Goal: Download file/media

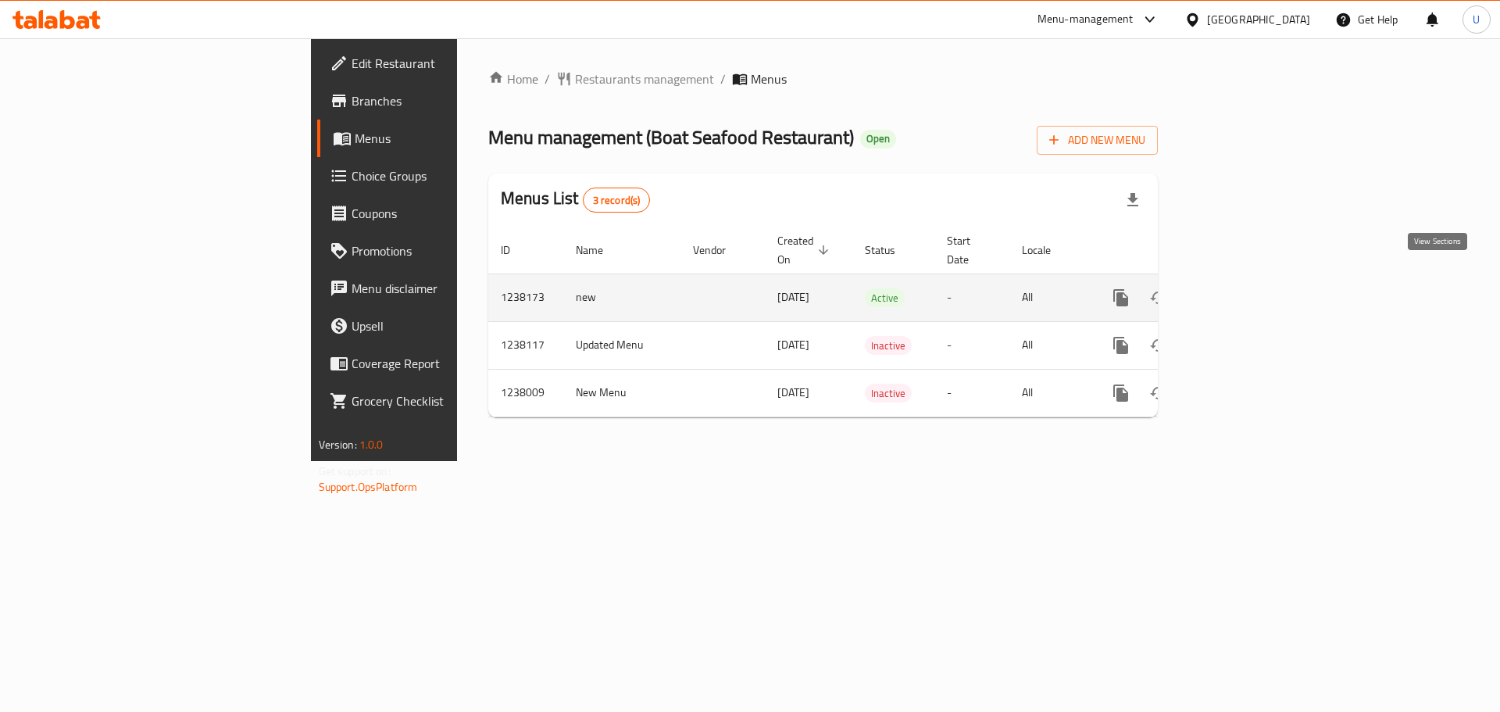
click at [1243, 288] on icon "enhanced table" at bounding box center [1234, 297] width 19 height 19
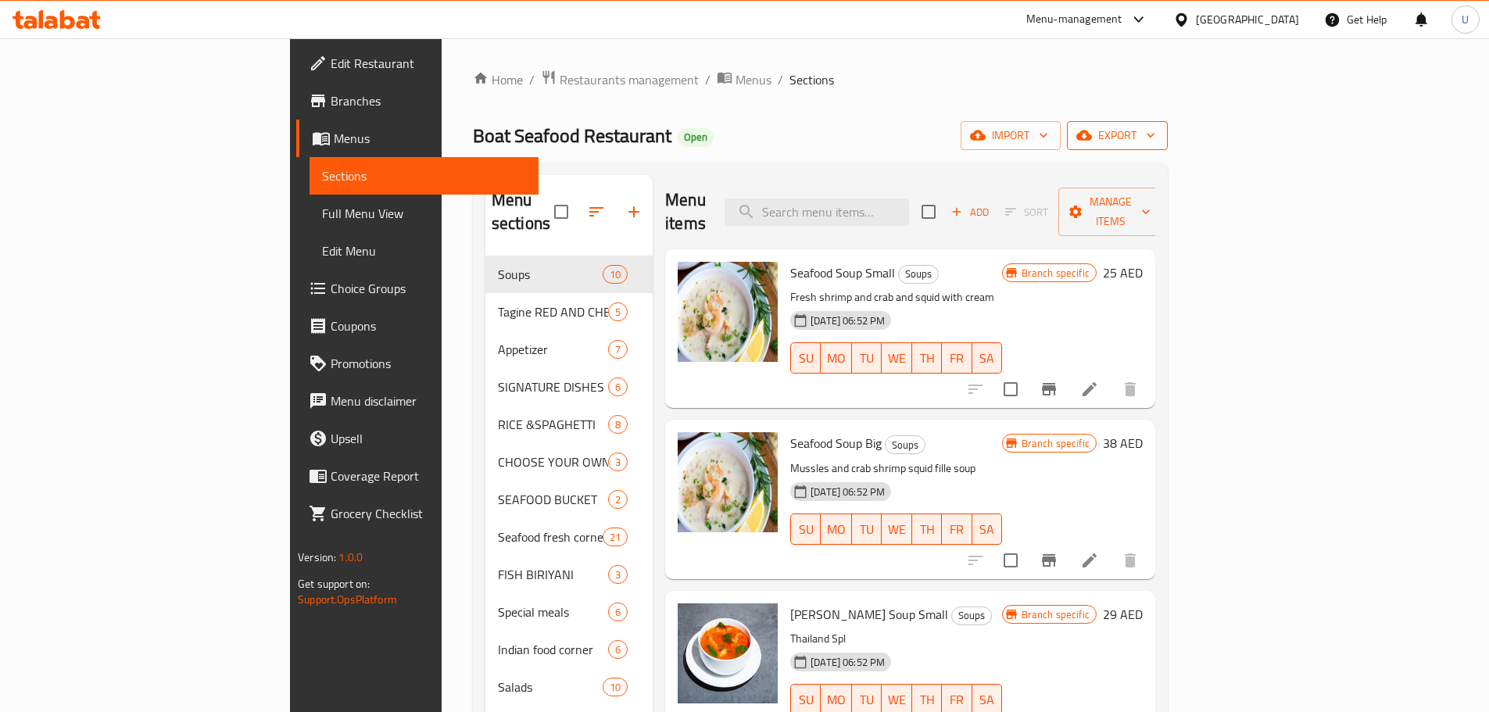
click at [1155, 137] on span "export" at bounding box center [1117, 136] width 76 height 20
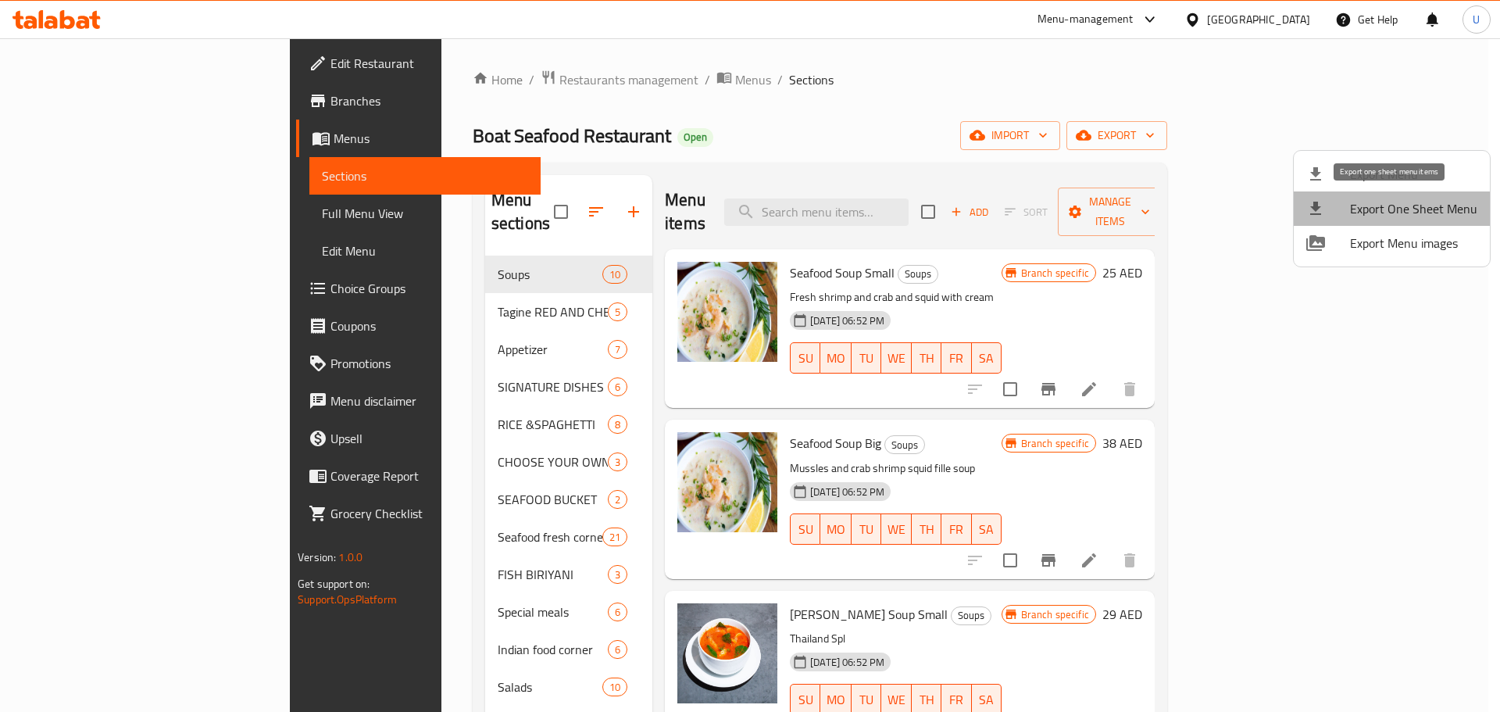
click at [1392, 209] on span "Export One Sheet Menu" at bounding box center [1413, 208] width 127 height 19
click at [989, 34] on div at bounding box center [750, 356] width 1500 height 712
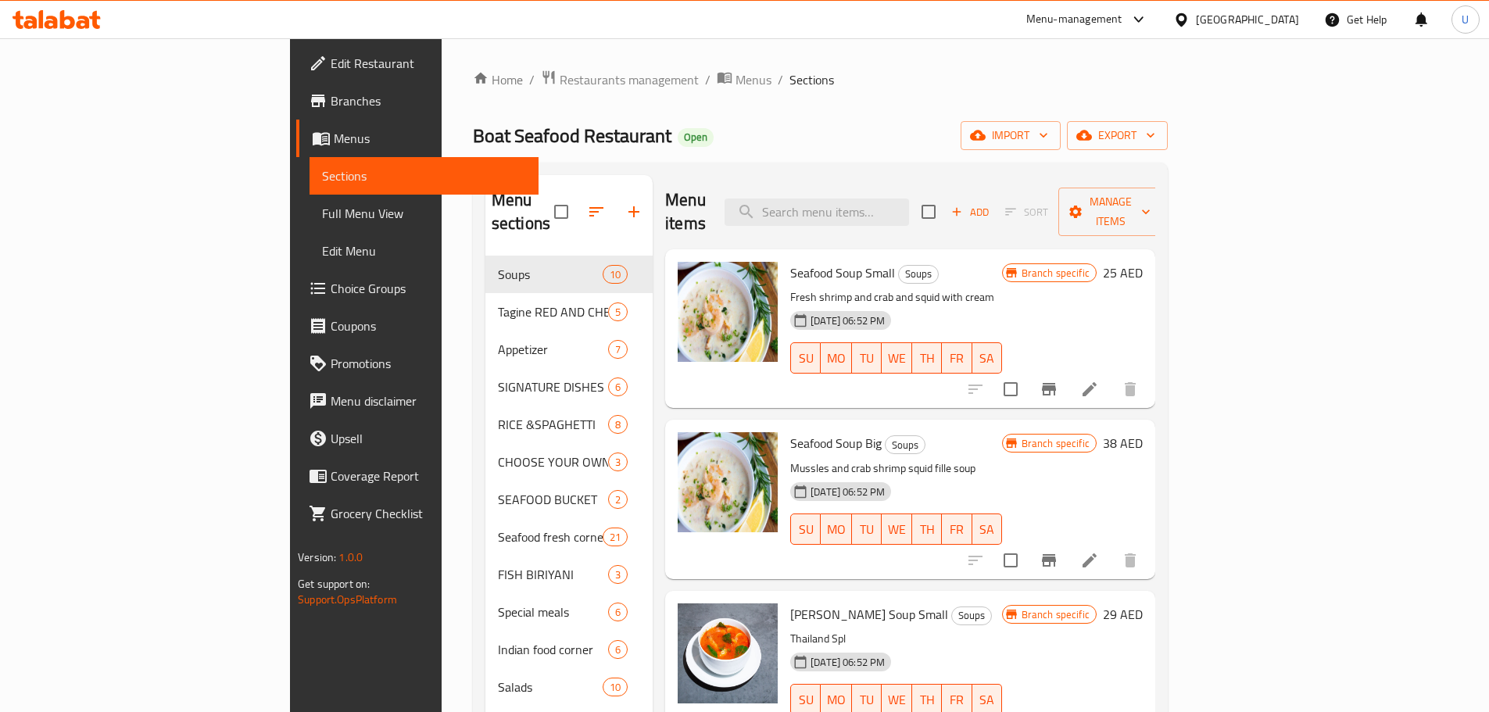
click at [1100, 19] on div "Menu-management" at bounding box center [1074, 19] width 96 height 19
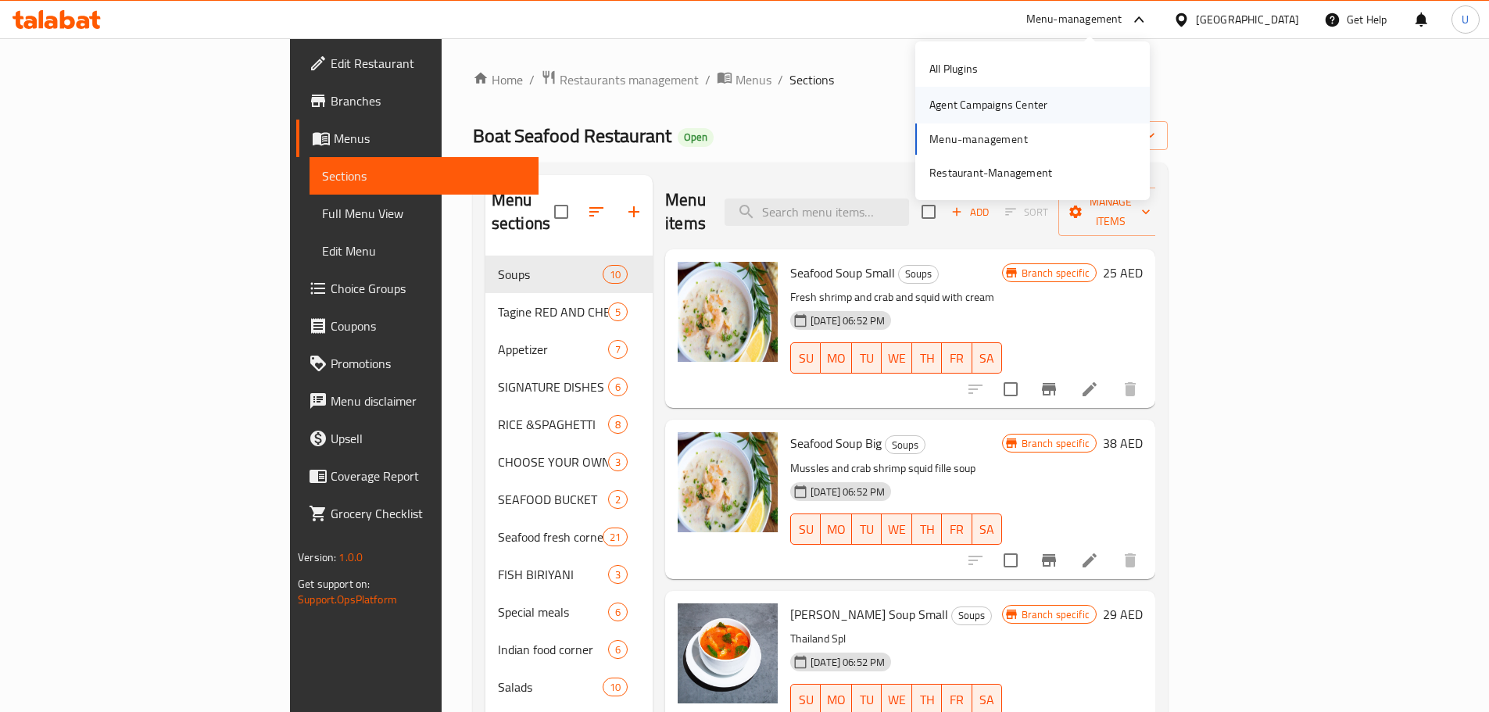
click at [1028, 102] on div "Agent Campaigns Center" at bounding box center [988, 104] width 118 height 17
